Goal: Task Accomplishment & Management: Use online tool/utility

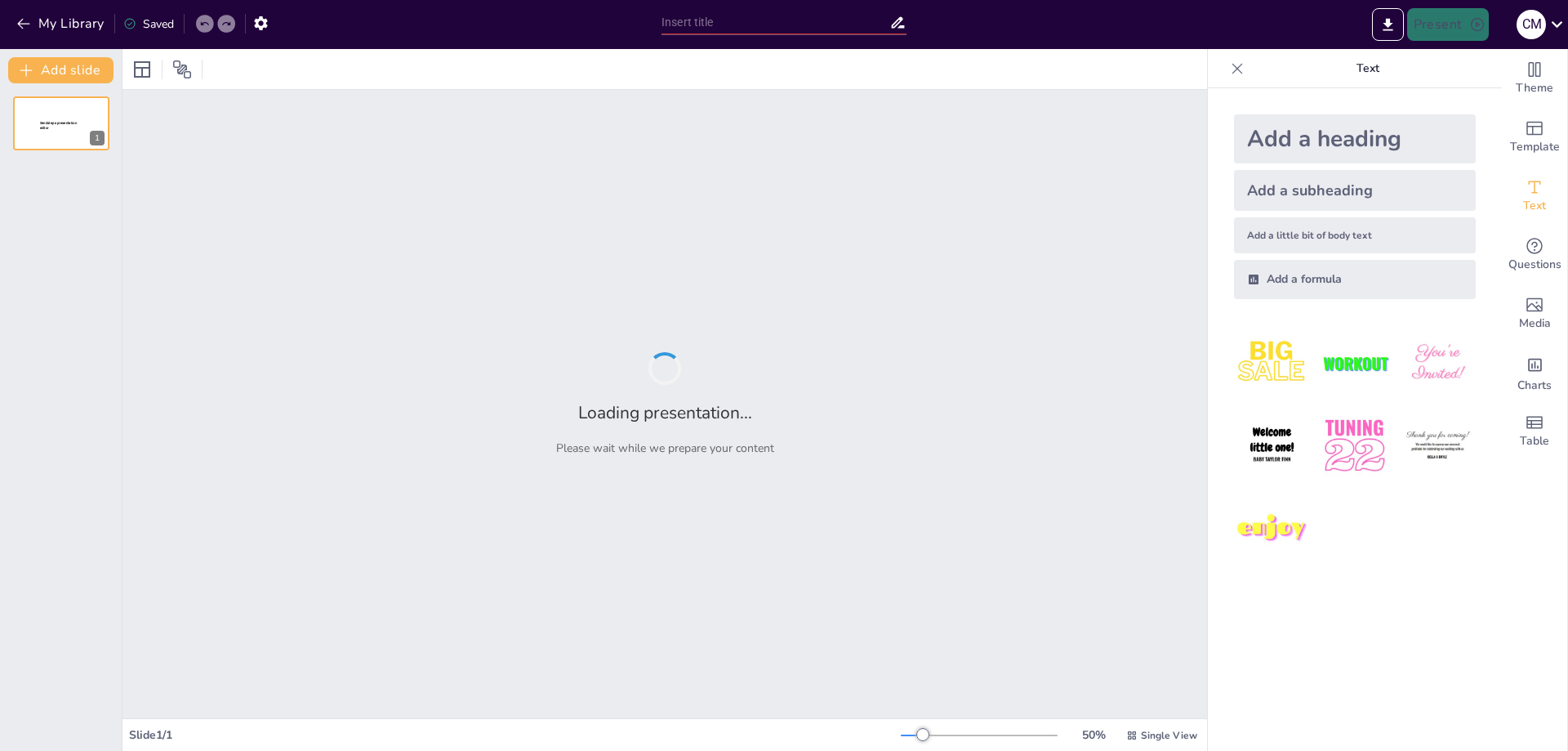
type input "Imported Resultados logros – Riesgos y dependencias - [PERSON_NAME].pptx"
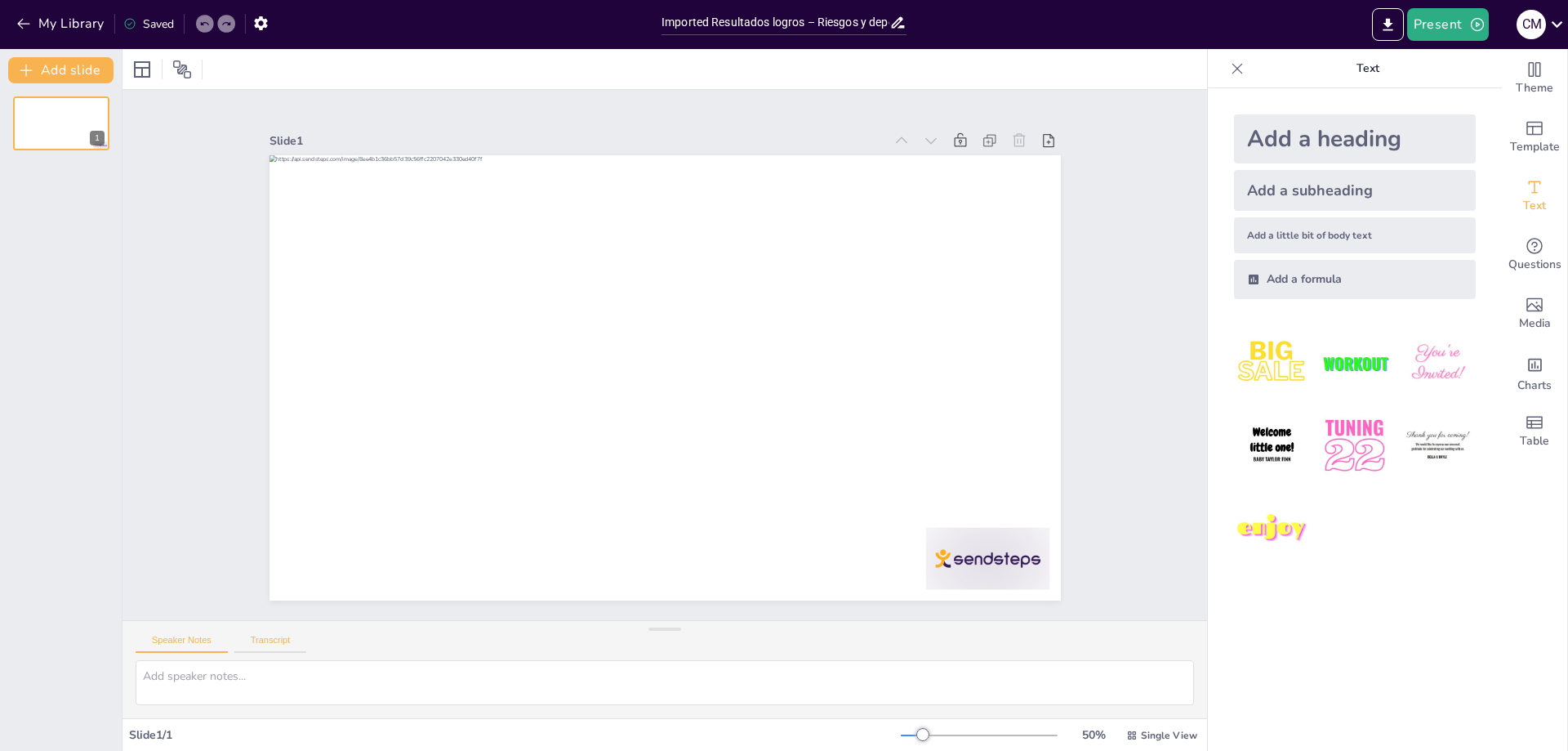
click at [280, 643] on button "Transcript" at bounding box center [271, 643] width 73 height 18
click at [189, 654] on div "Speaker Notes Transcript" at bounding box center [665, 641] width 1085 height 39
click at [191, 646] on button "Speaker Notes" at bounding box center [182, 643] width 93 height 18
click at [1390, 20] on icon "Export to PowerPoint" at bounding box center [1386, 24] width 10 height 12
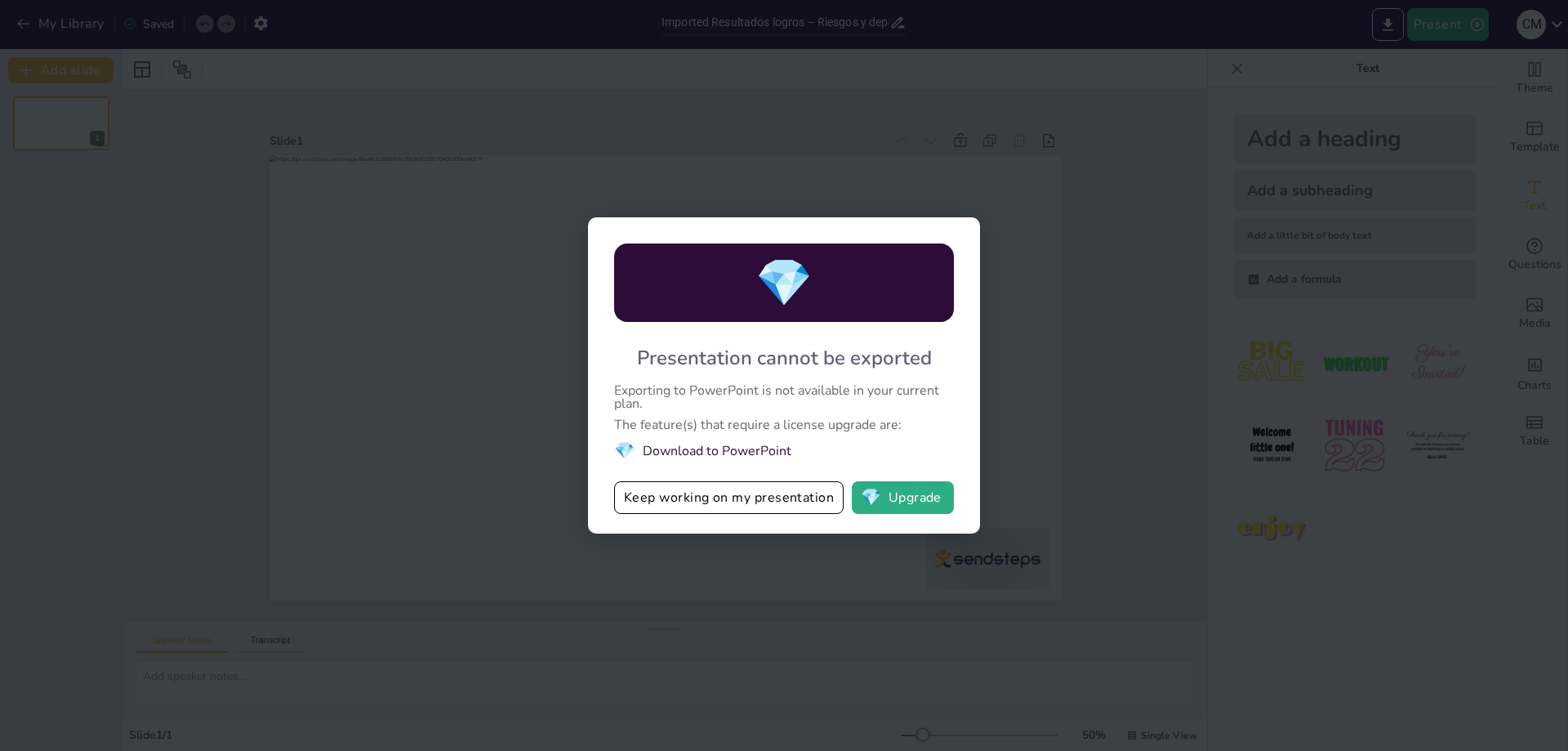
click at [1075, 397] on div "💎 Presentation cannot be exported Exporting to PowerPoint is not available in y…" at bounding box center [784, 375] width 1568 height 751
click at [780, 506] on button "Keep working on my presentation" at bounding box center [729, 497] width 230 height 33
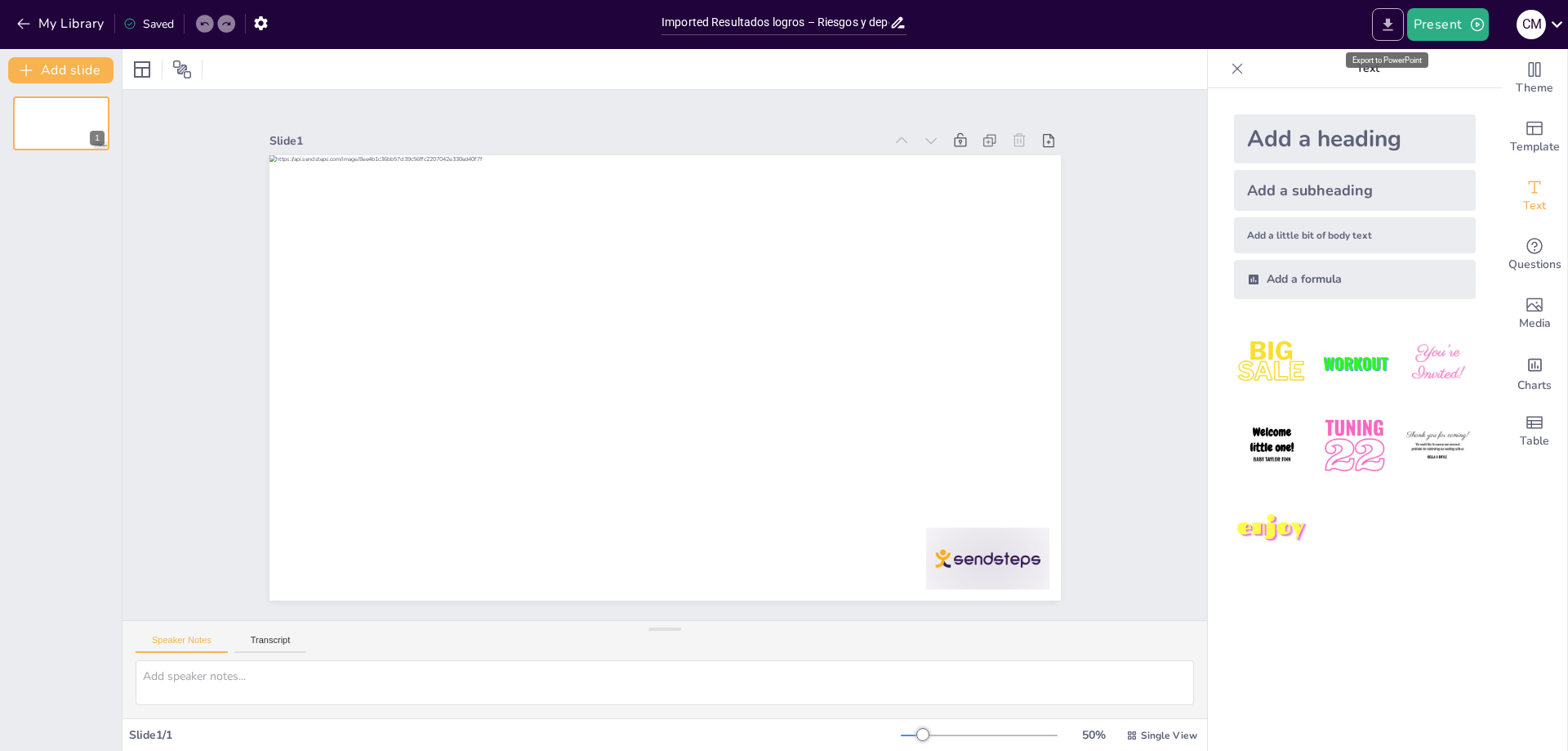
click at [1391, 26] on icon "Export to PowerPoint" at bounding box center [1387, 24] width 17 height 17
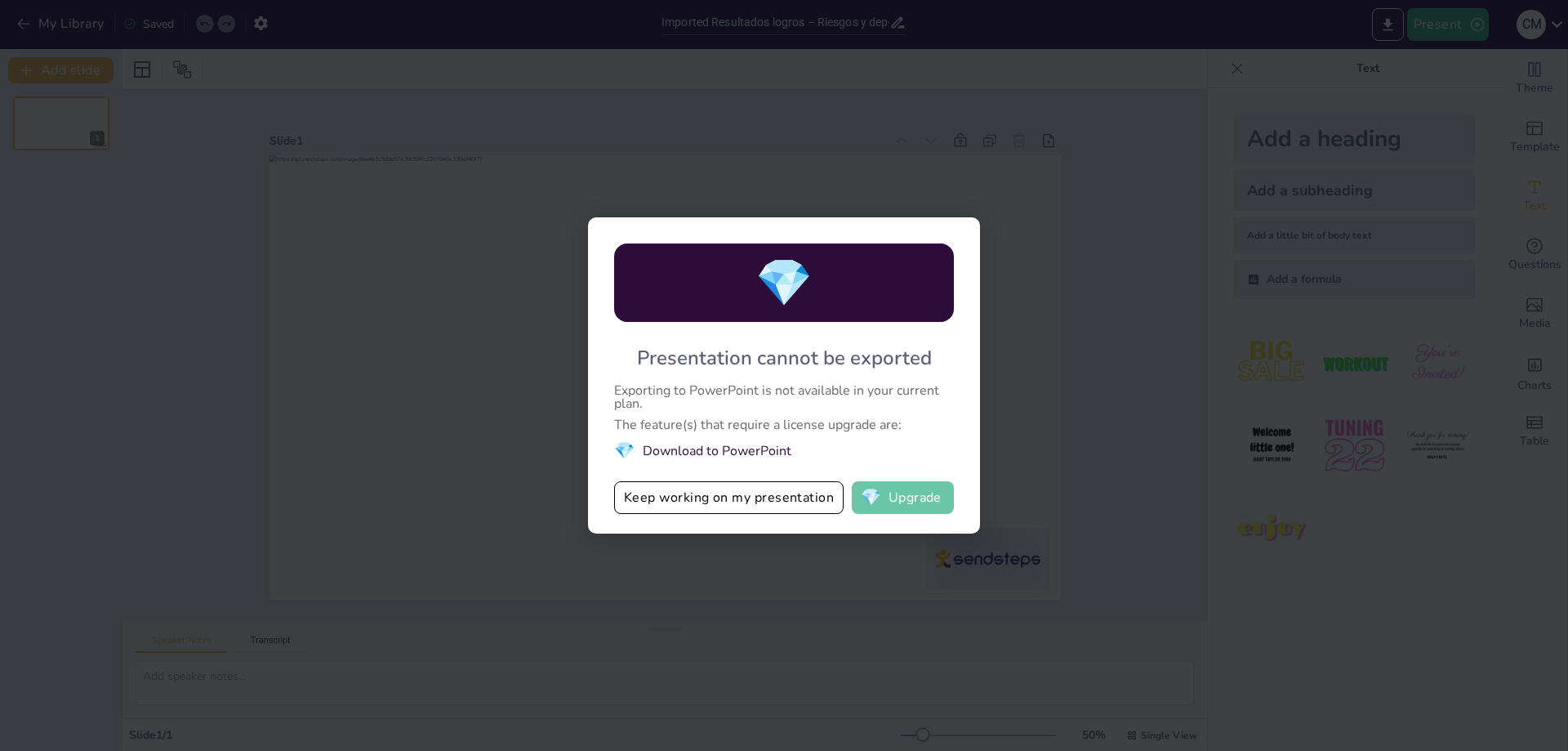
click at [913, 504] on button "💎 Upgrade" at bounding box center [902, 497] width 102 height 33
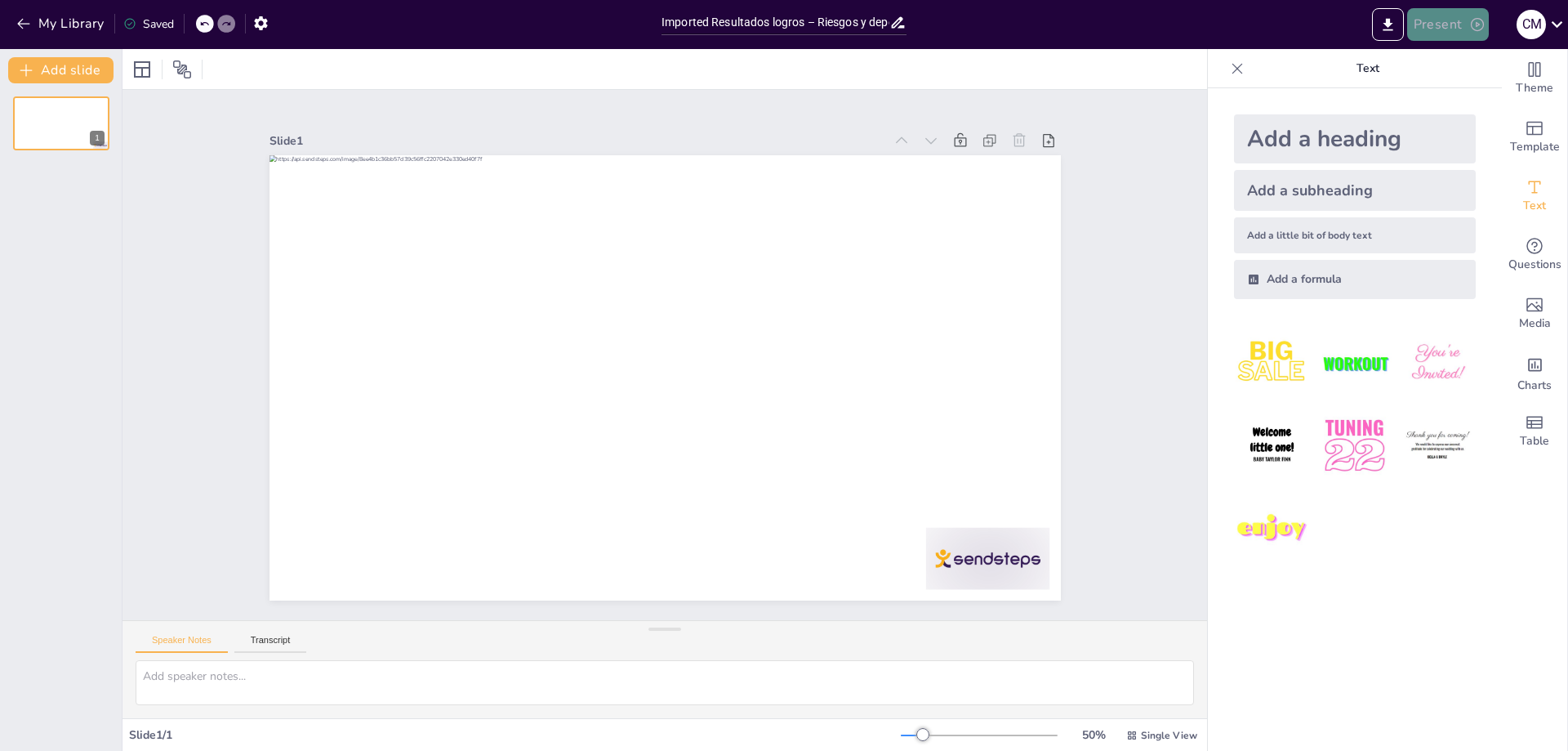
click at [1475, 20] on icon "button" at bounding box center [1477, 24] width 16 height 16
click at [1460, 64] on li "Preview presentation" at bounding box center [1473, 60] width 128 height 26
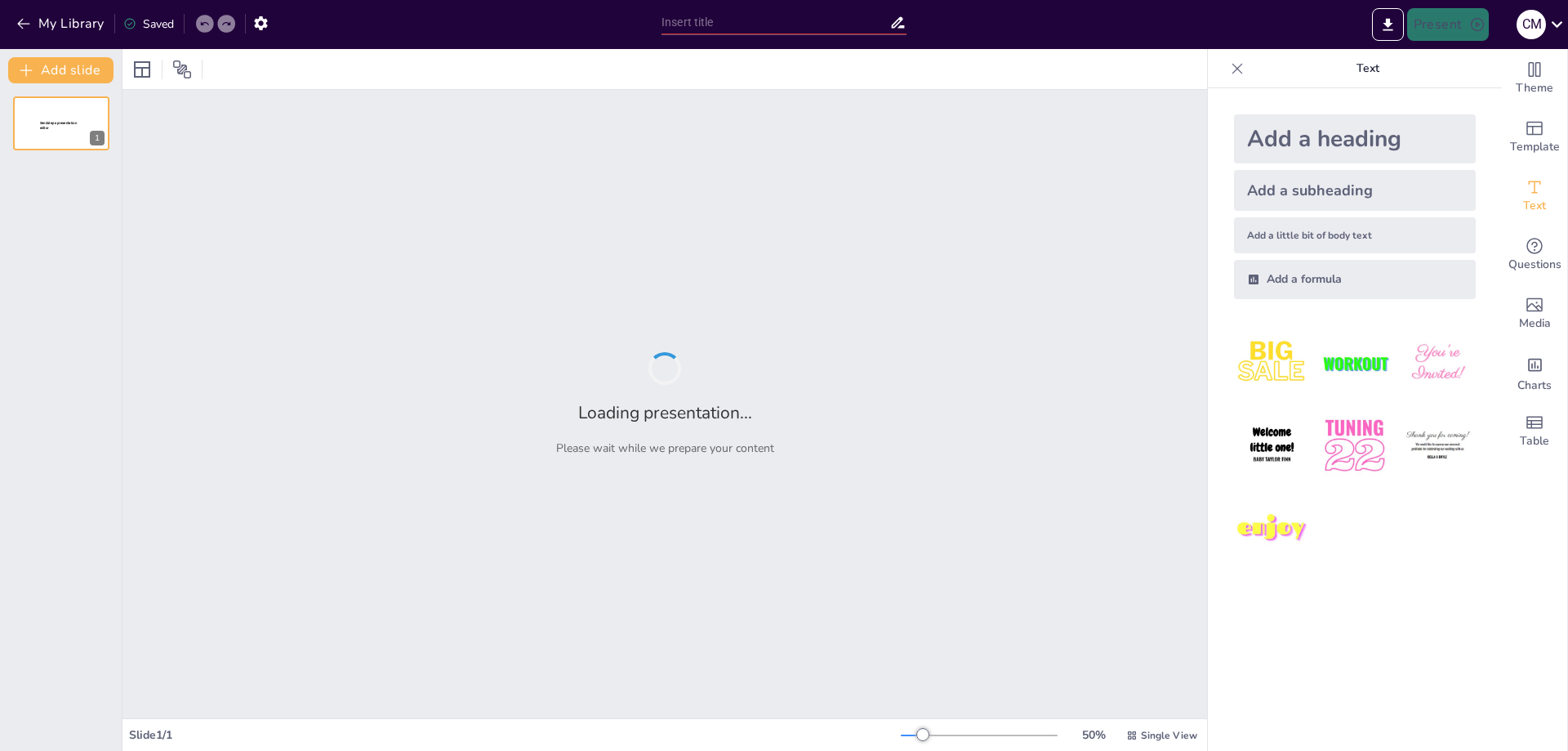
type input "Imported Resultados logros – Riesgos y dependencias - [PERSON_NAME].pptx"
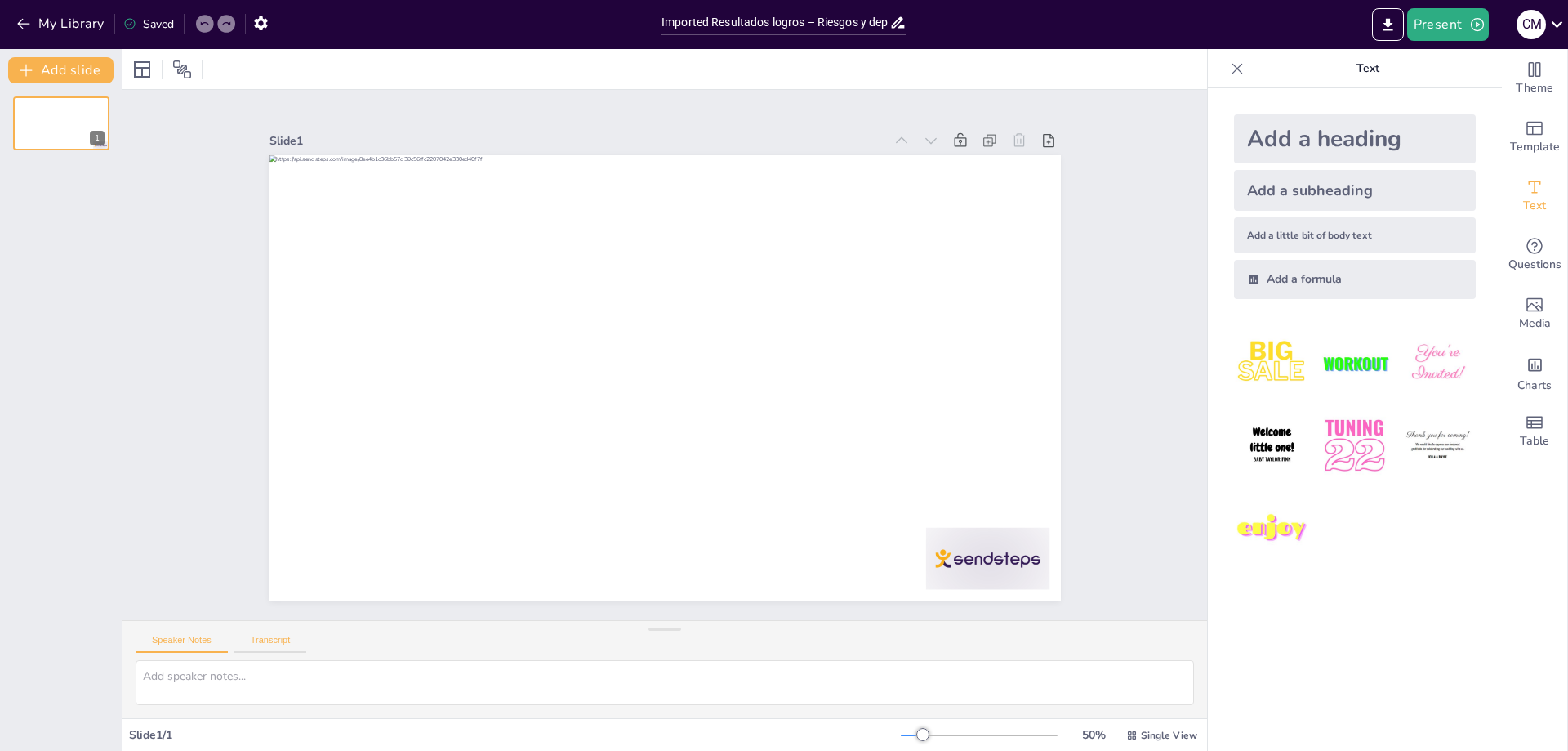
click at [275, 644] on button "Transcript" at bounding box center [271, 643] width 73 height 18
click at [208, 645] on button "Speaker Notes" at bounding box center [182, 643] width 93 height 18
click at [1481, 32] on icon "button" at bounding box center [1477, 24] width 16 height 16
click at [1451, 102] on li "Play presentation" at bounding box center [1473, 100] width 128 height 26
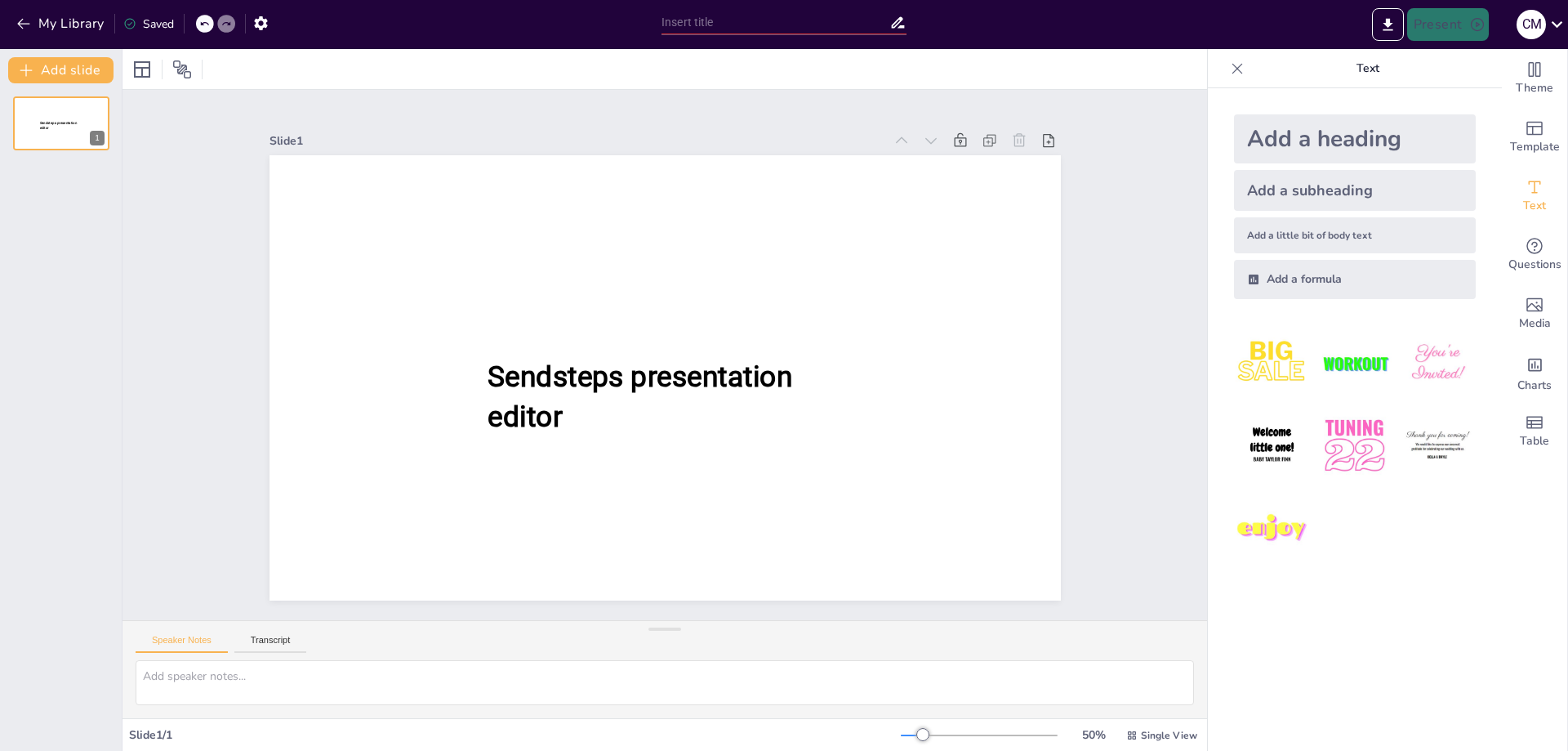
type input "Imported Resultados logros – Riesgos y dependencias - [PERSON_NAME].pptx"
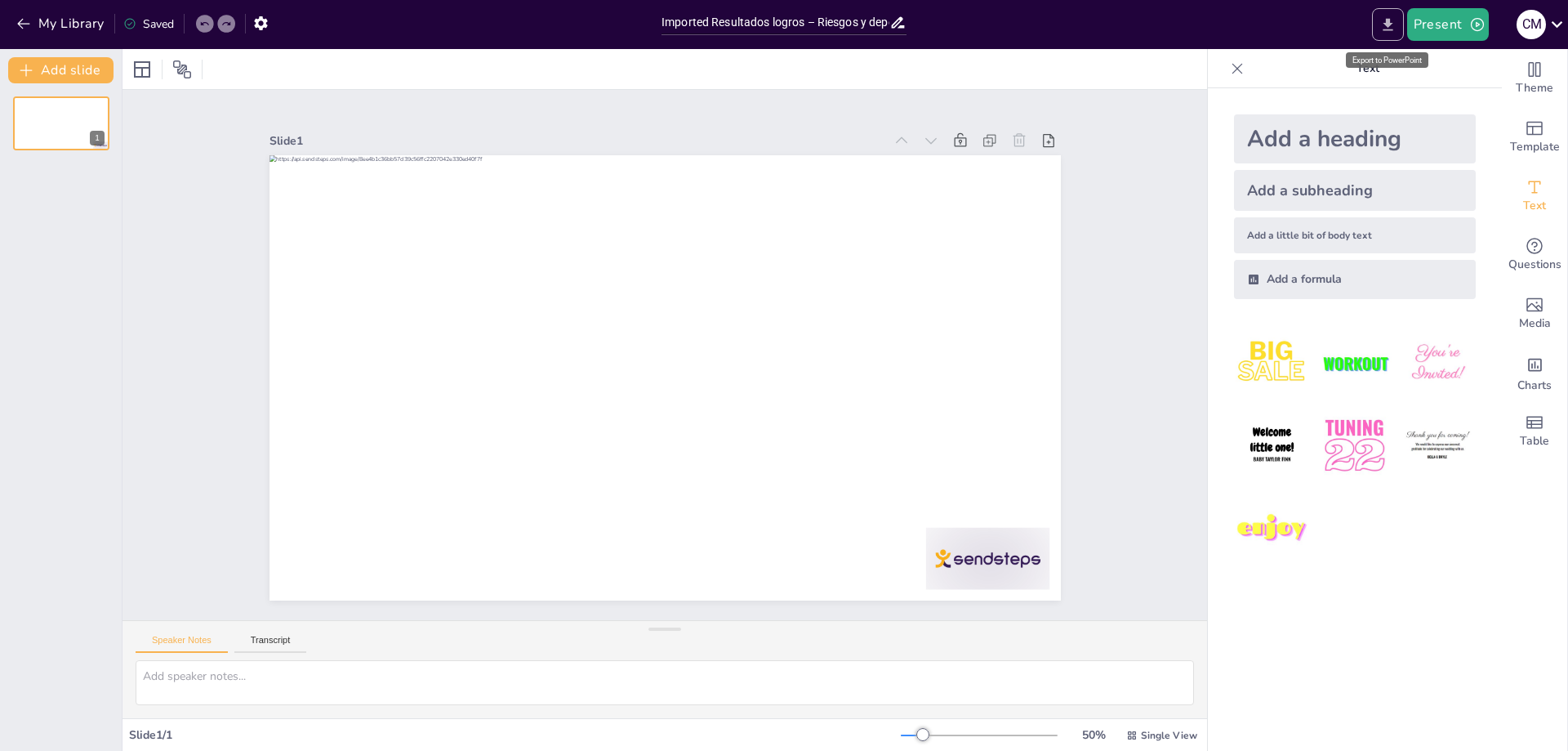
click at [1390, 32] on icon "Export to PowerPoint" at bounding box center [1387, 24] width 17 height 17
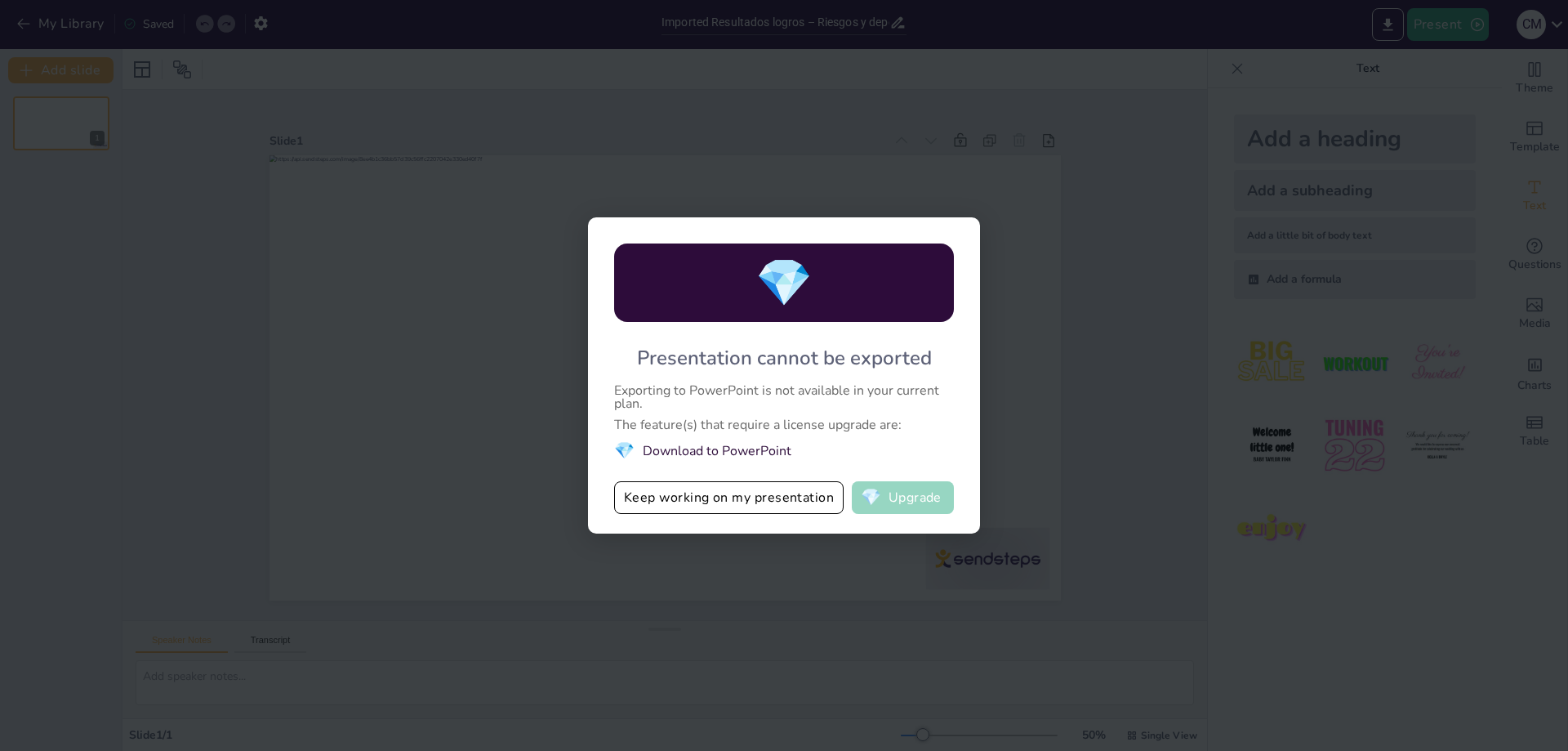
click at [895, 488] on button "💎 Upgrade" at bounding box center [902, 497] width 102 height 33
